Goal: Information Seeking & Learning: Learn about a topic

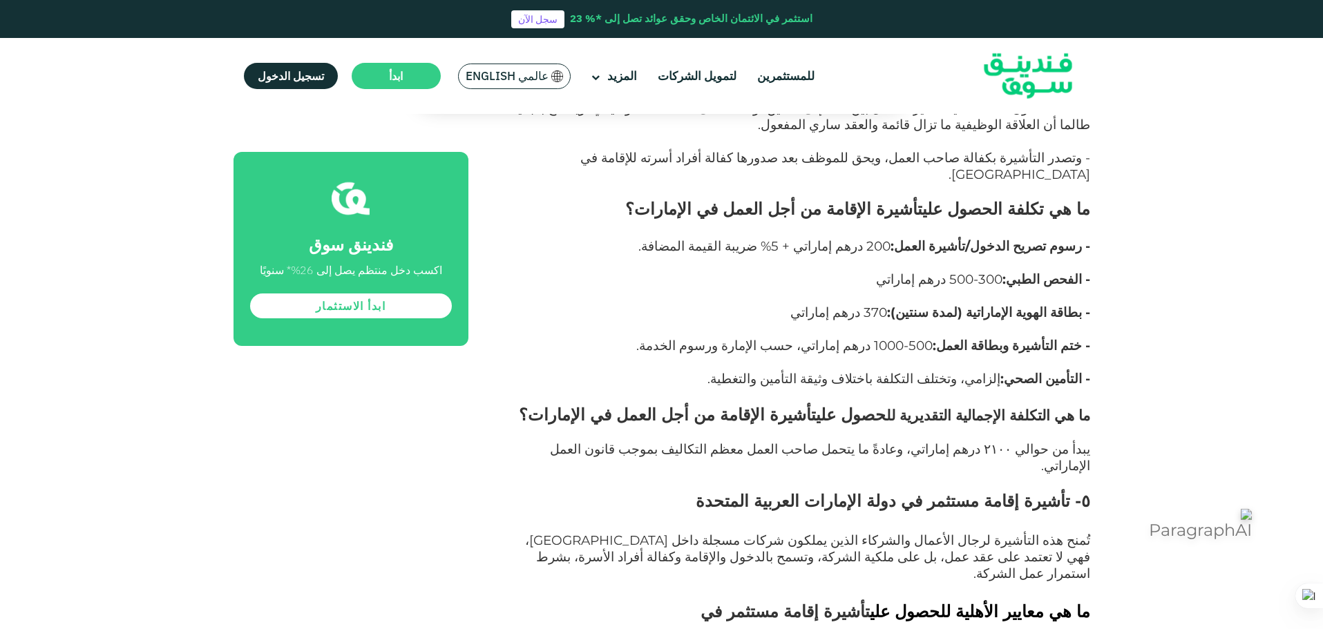
scroll to position [6055, 0]
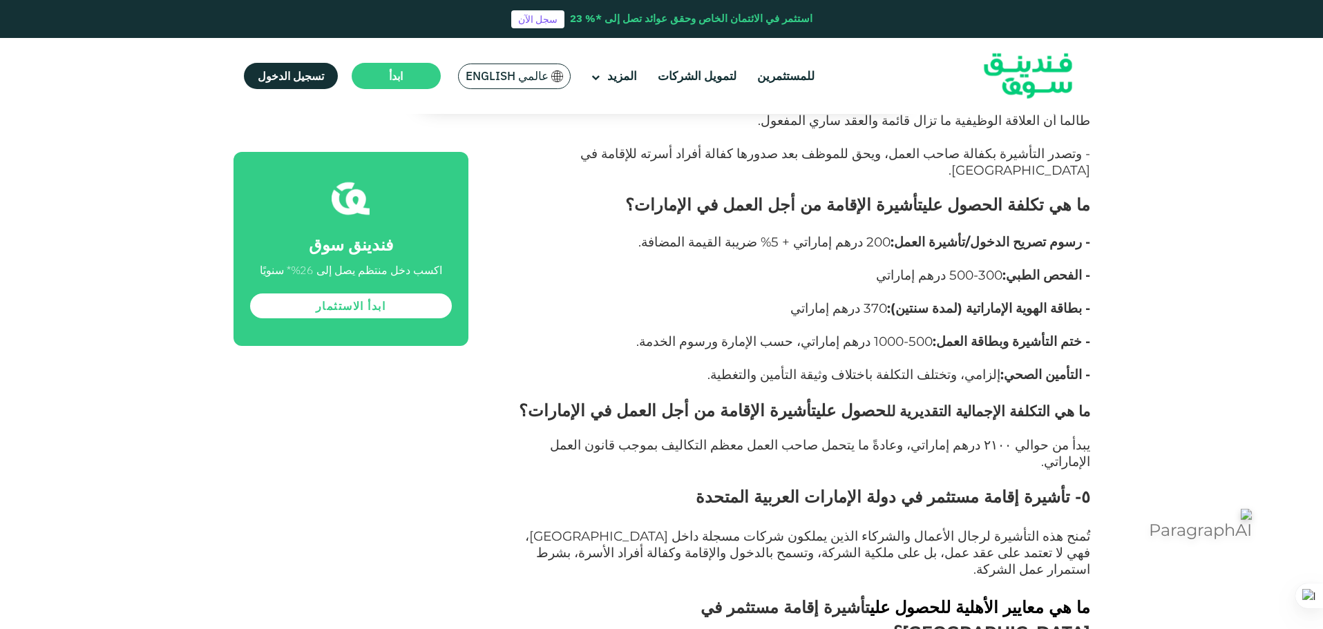
drag, startPoint x: 950, startPoint y: 423, endPoint x: 741, endPoint y: 429, distance: 208.7
drag, startPoint x: 1087, startPoint y: 426, endPoint x: 808, endPoint y: 495, distance: 287.5
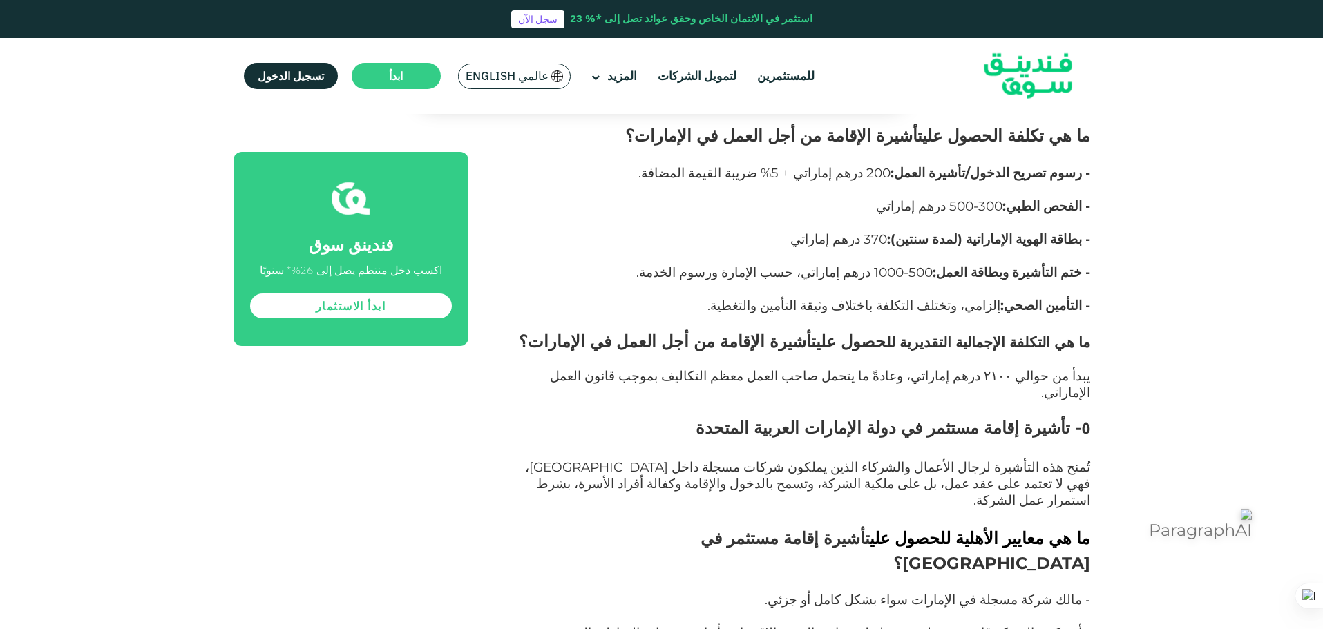
drag, startPoint x: 1086, startPoint y: 484, endPoint x: 712, endPoint y: 479, distance: 373.8
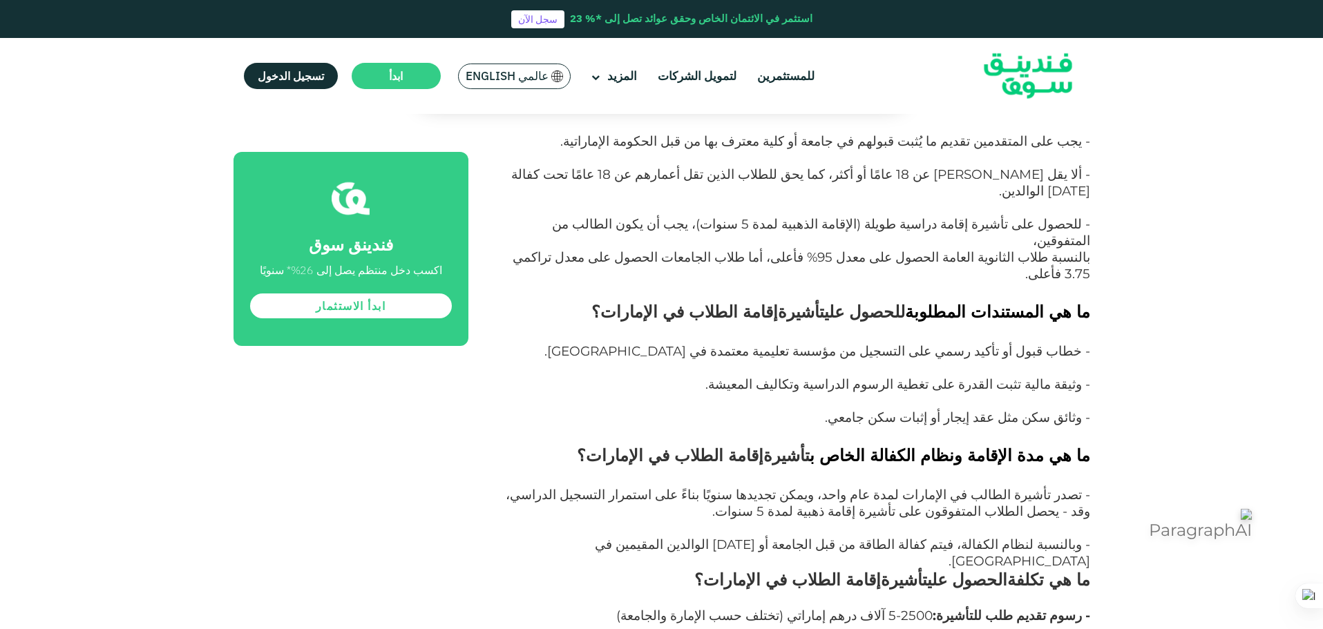
scroll to position [11587, 0]
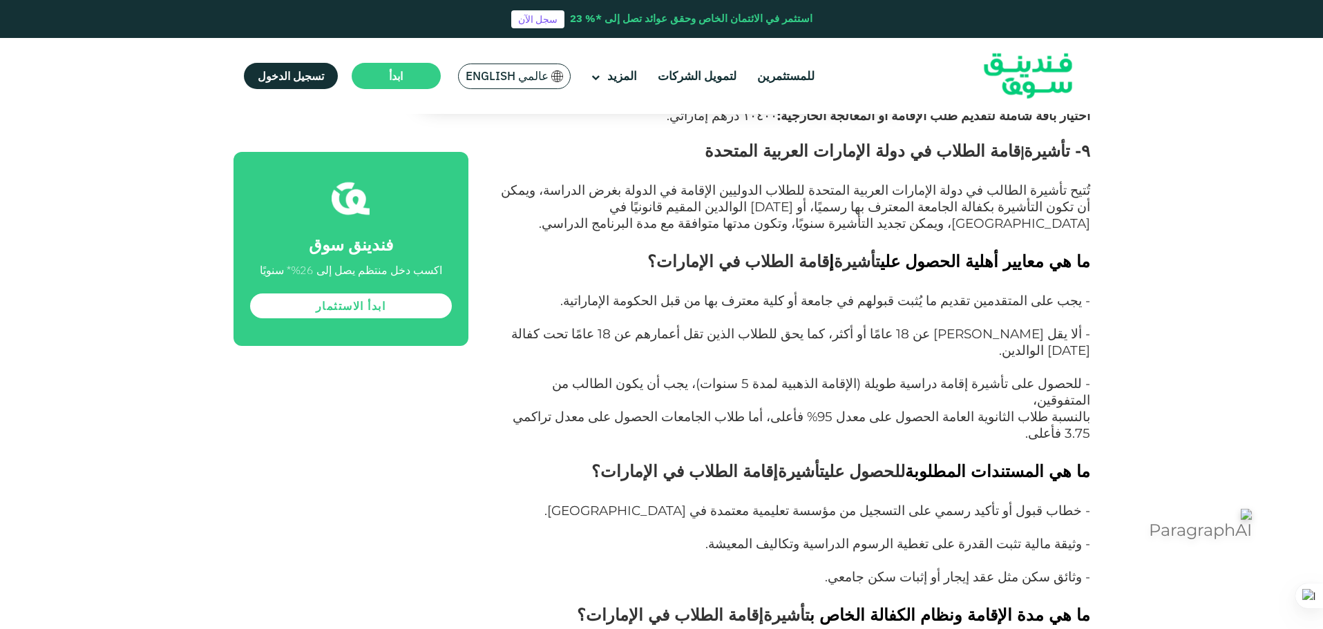
drag, startPoint x: 1095, startPoint y: 368, endPoint x: 810, endPoint y: 513, distance: 319.5
click at [792, 524] on div at bounding box center [800, 532] width 18 height 18
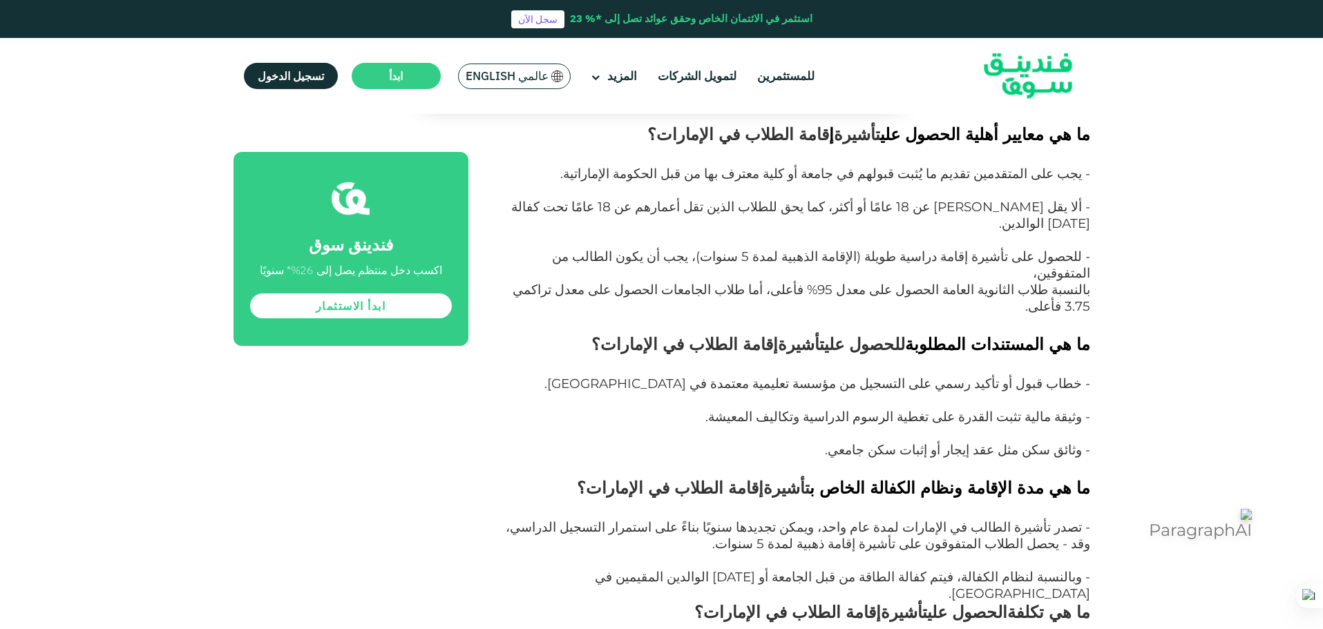
scroll to position [11725, 0]
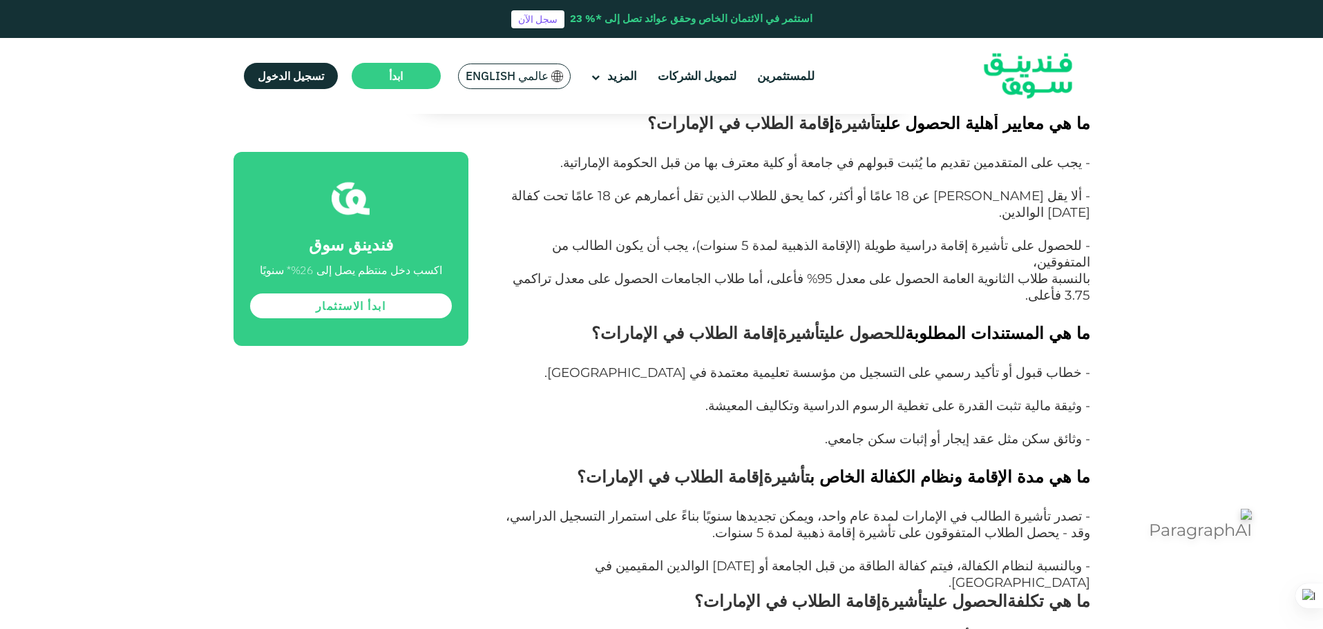
drag, startPoint x: 914, startPoint y: 412, endPoint x: 770, endPoint y: 476, distance: 157.4
drag, startPoint x: 948, startPoint y: 478, endPoint x: 777, endPoint y: 472, distance: 170.8
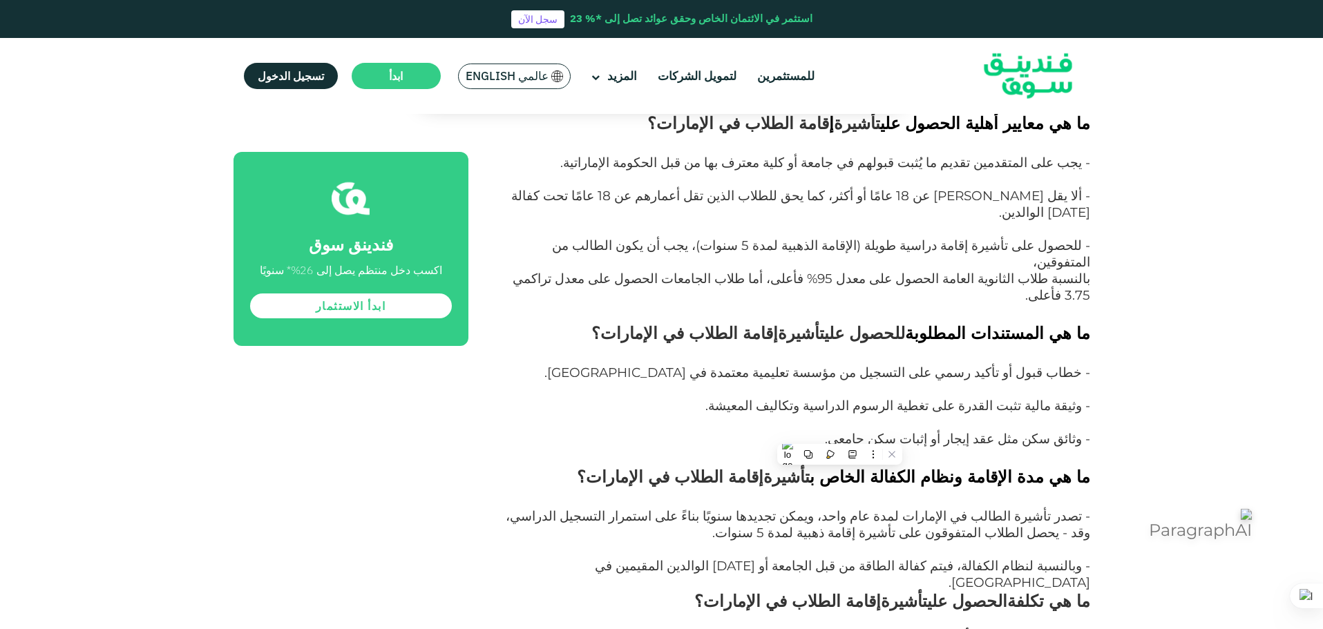
drag, startPoint x: 767, startPoint y: 476, endPoint x: 1043, endPoint y: 390, distance: 289.5
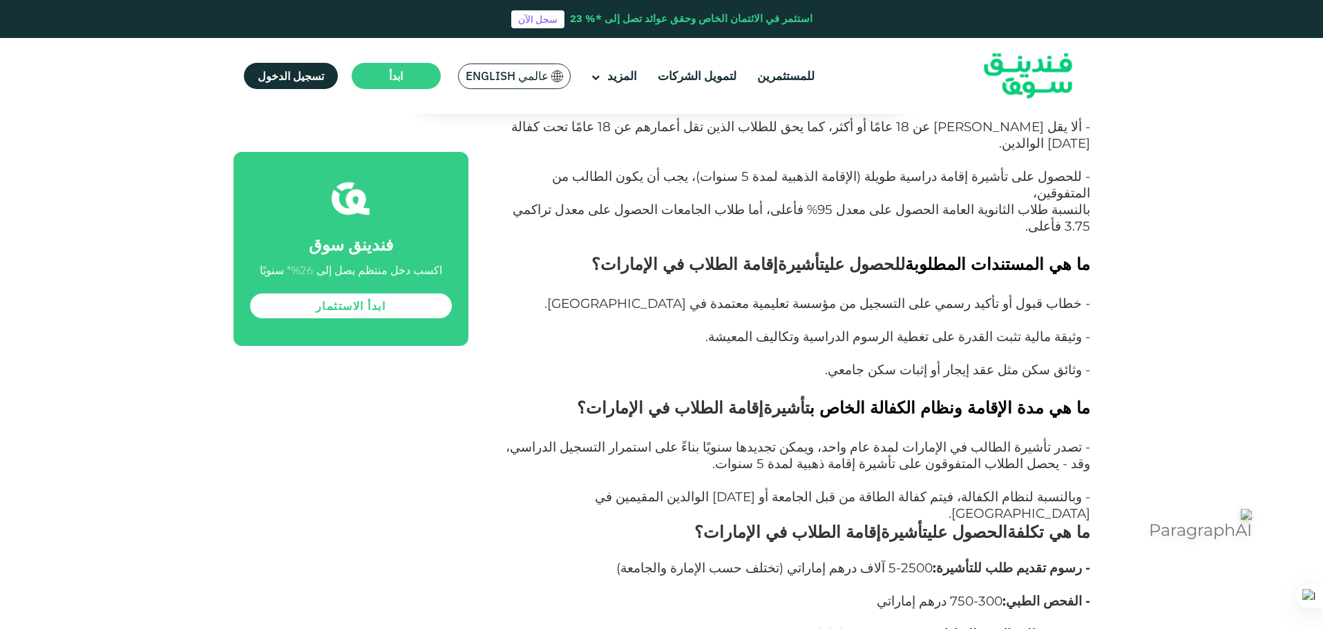
drag, startPoint x: 1106, startPoint y: 499, endPoint x: 884, endPoint y: 526, distance: 224.1
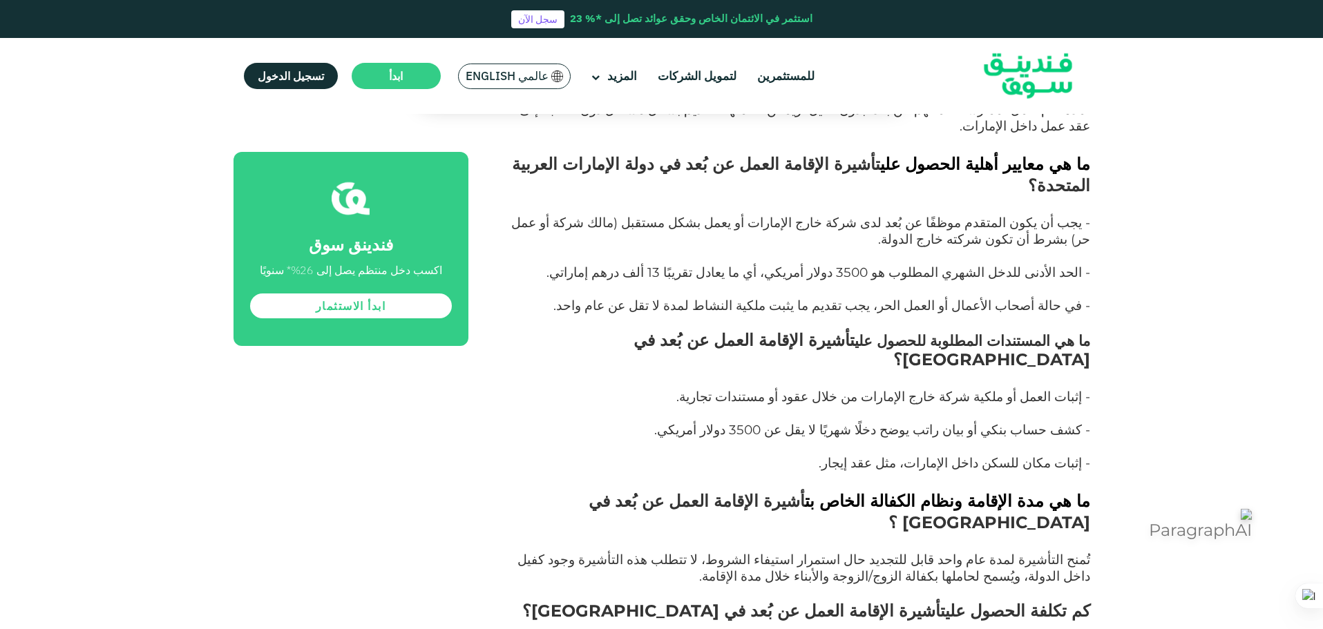
scroll to position [12623, 0]
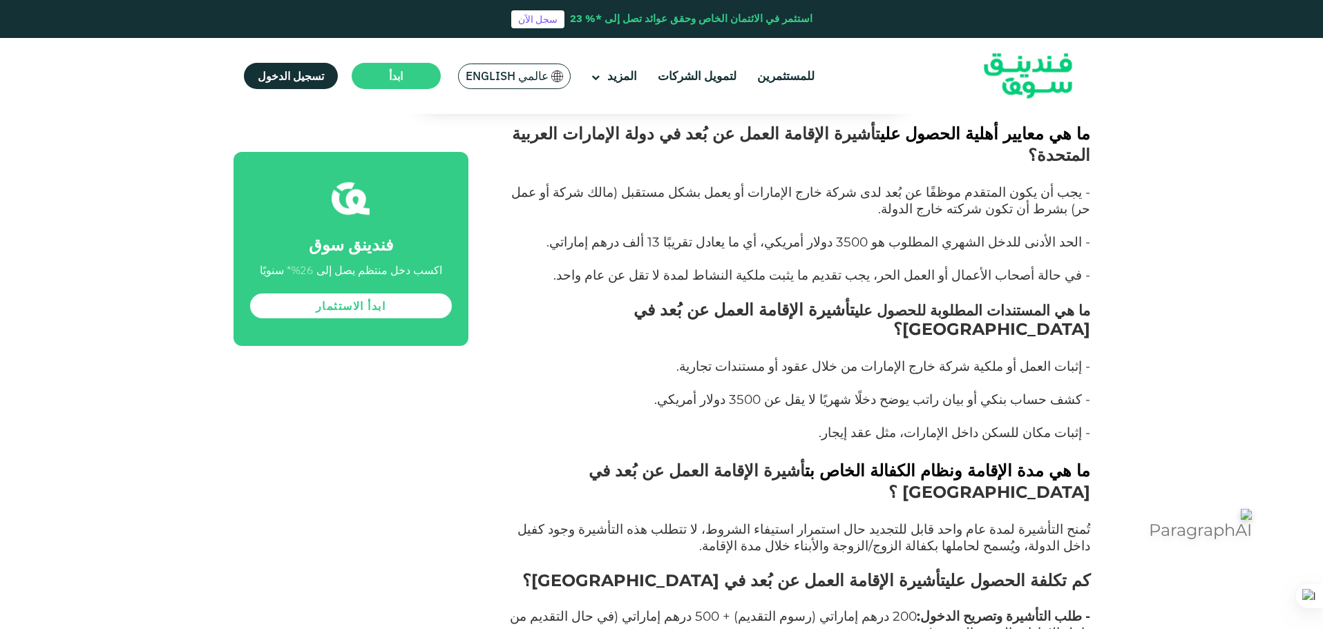
drag, startPoint x: 1093, startPoint y: 253, endPoint x: 752, endPoint y: 491, distance: 415.7
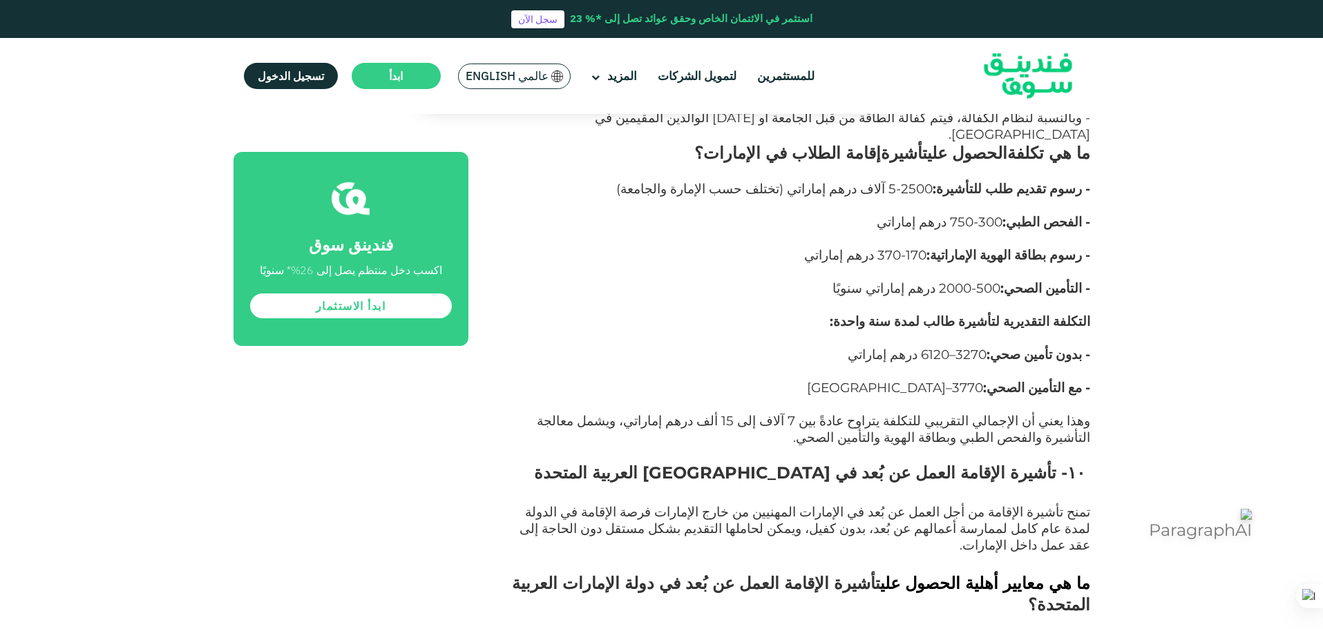
scroll to position [12139, 0]
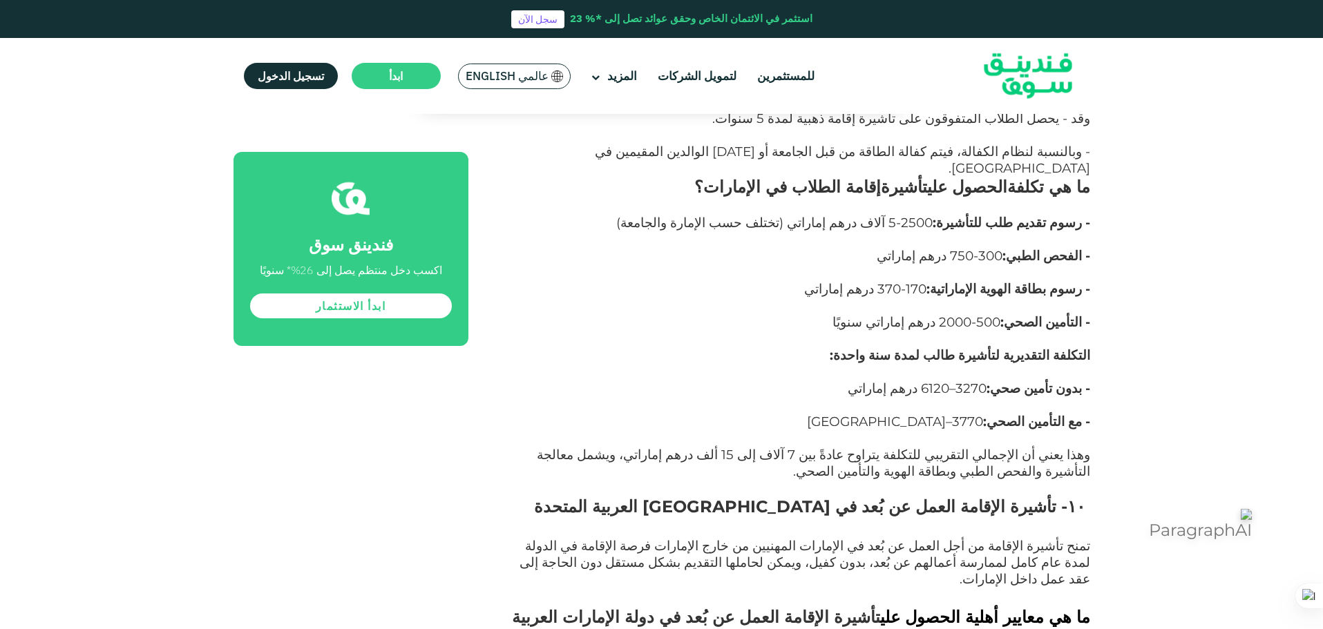
drag, startPoint x: 875, startPoint y: 493, endPoint x: 1109, endPoint y: 383, distance: 258.4
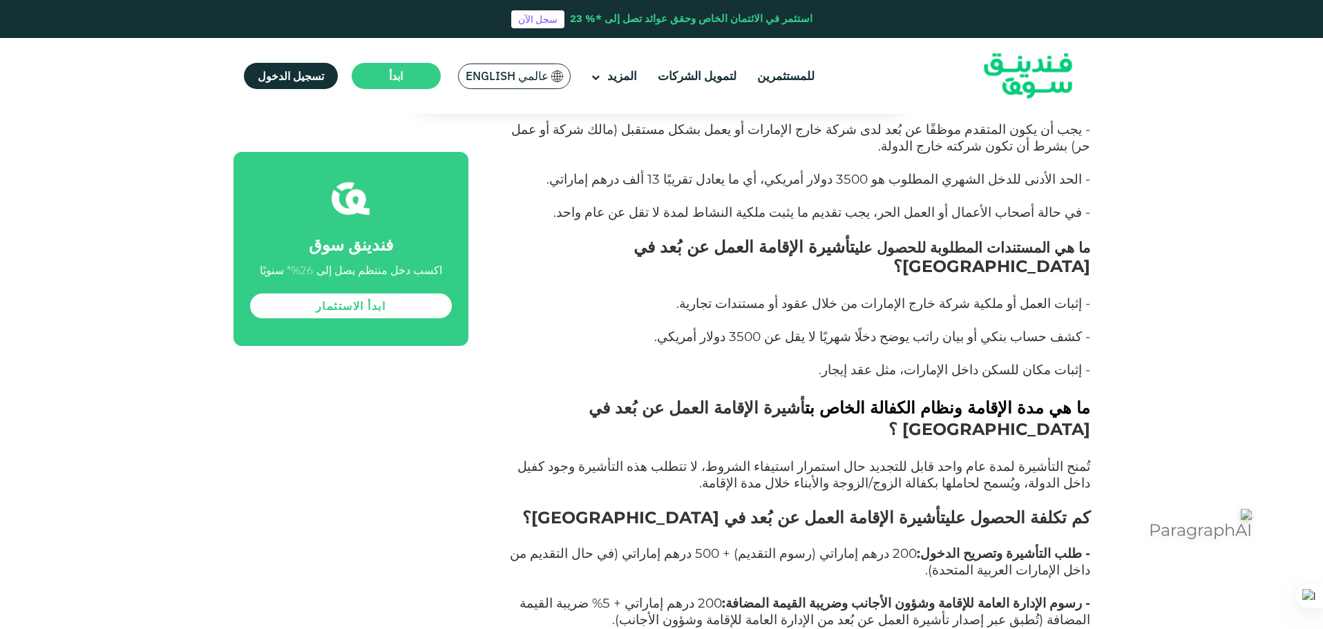
scroll to position [12692, 0]
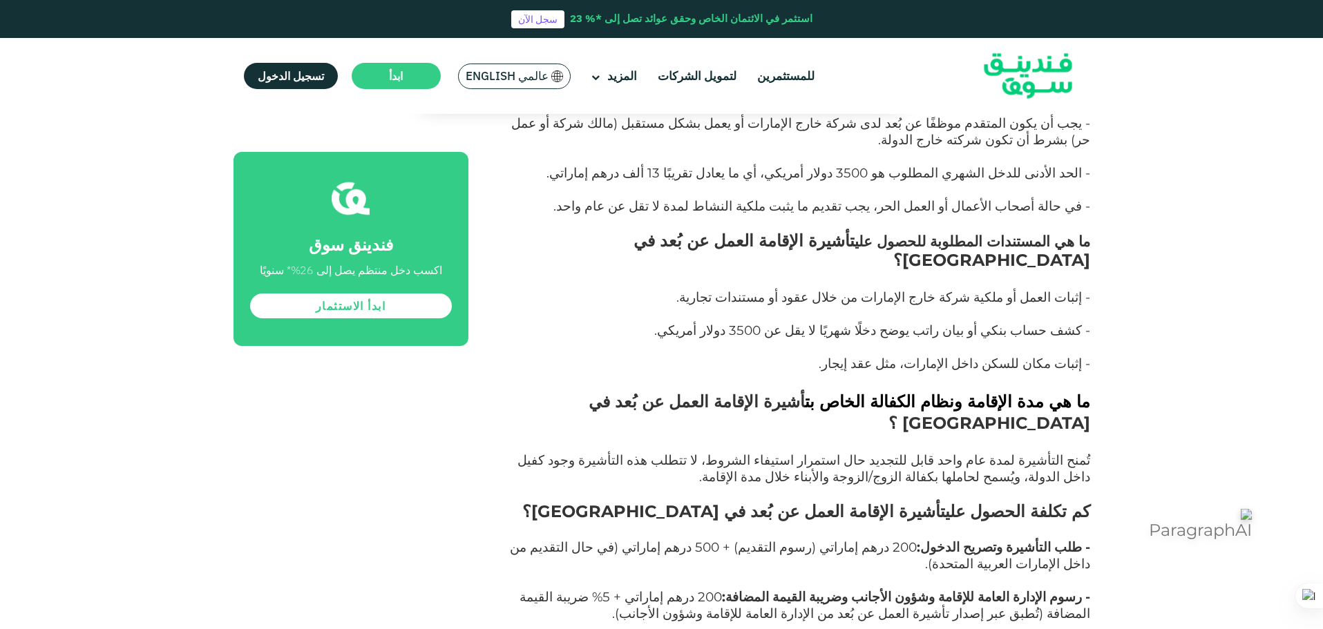
drag, startPoint x: 1113, startPoint y: 180, endPoint x: 787, endPoint y: 425, distance: 408.0
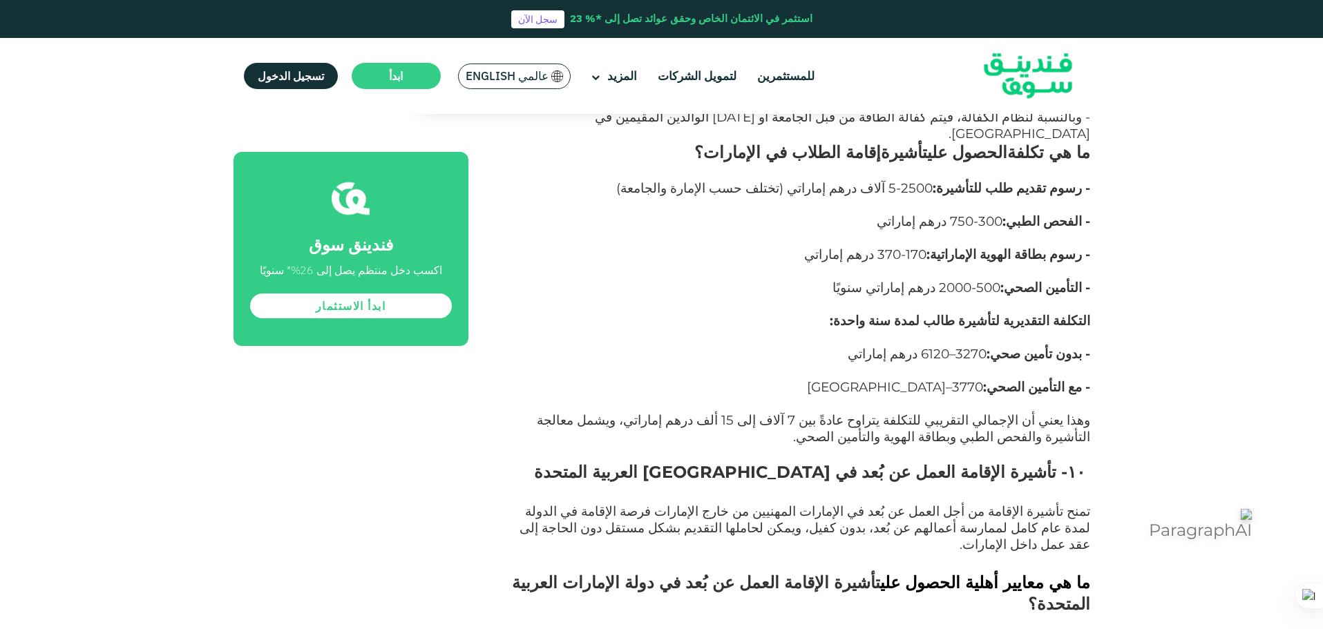
scroll to position [12139, 0]
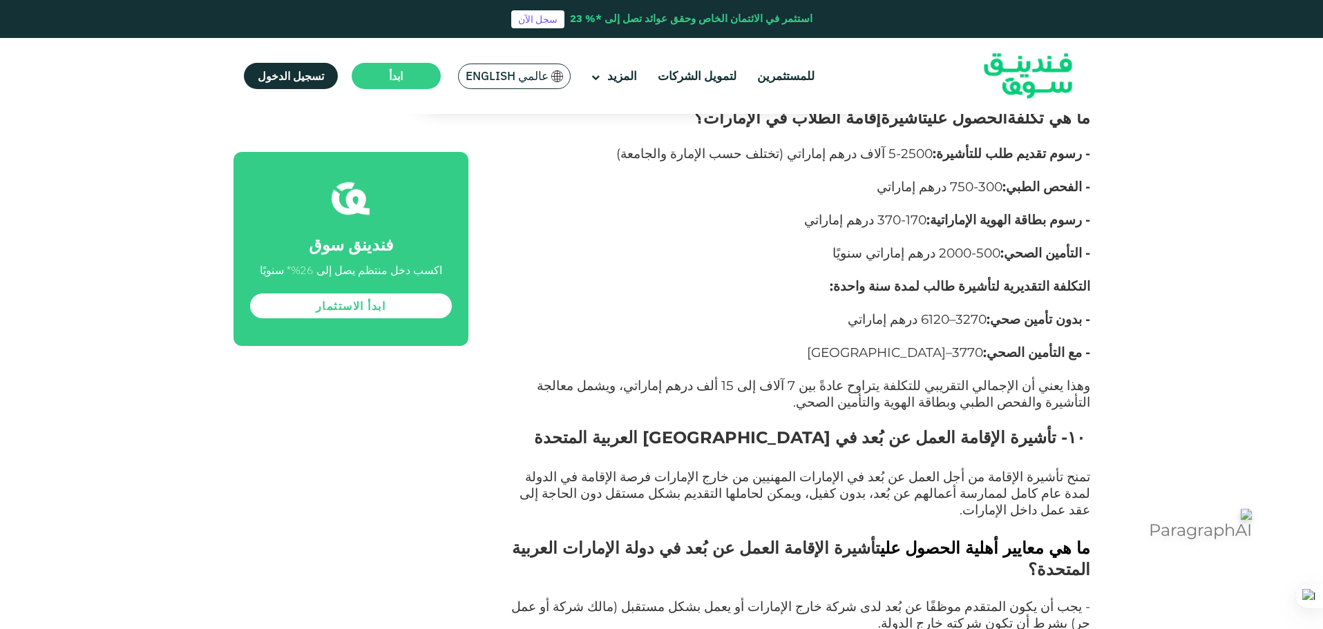
drag, startPoint x: 1092, startPoint y: 206, endPoint x: 906, endPoint y: 401, distance: 269.2
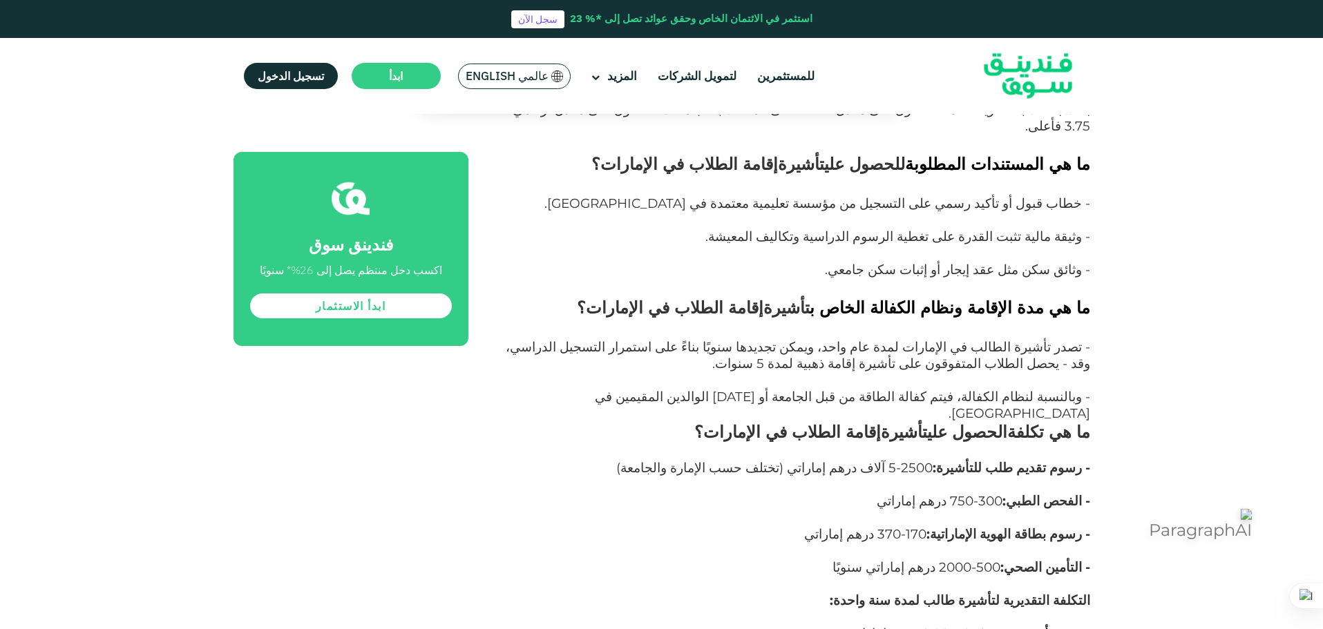
scroll to position [11794, 0]
